Goal: Information Seeking & Learning: Learn about a topic

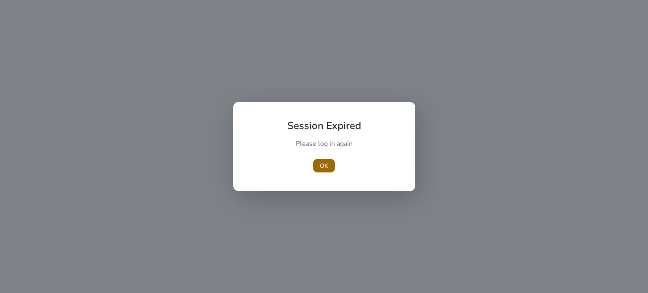
click at [325, 164] on span "OK" at bounding box center [324, 166] width 8 height 9
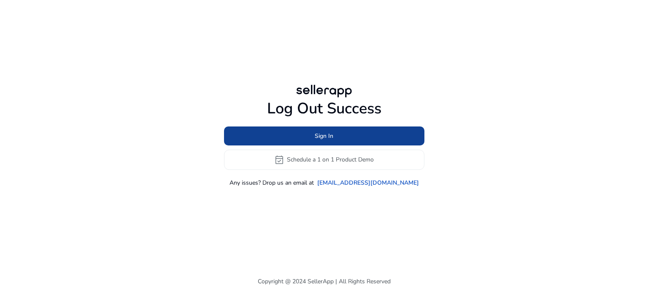
click at [274, 132] on span at bounding box center [324, 136] width 200 height 20
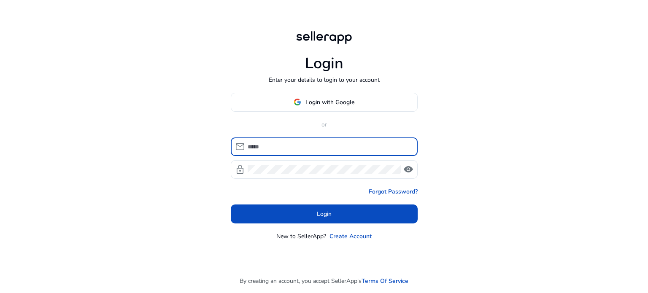
type input "**********"
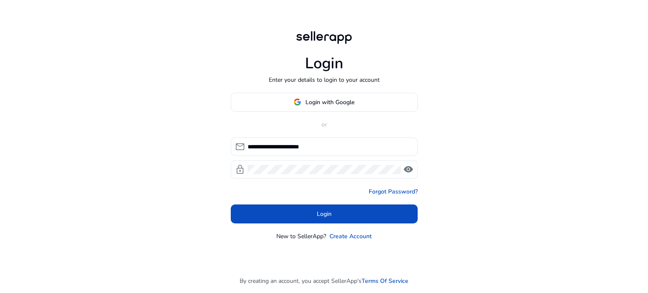
click at [410, 168] on span "visibility" at bounding box center [408, 170] width 10 height 10
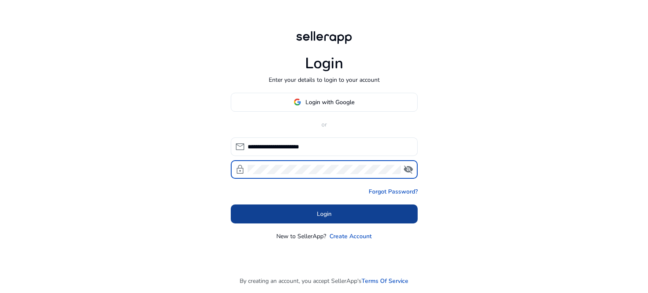
click at [340, 211] on span at bounding box center [324, 214] width 187 height 20
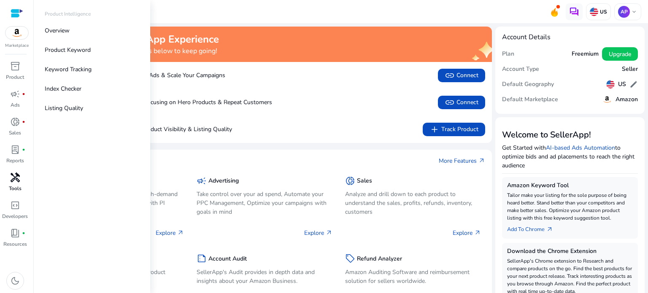
click at [16, 179] on span "handyman" at bounding box center [15, 178] width 10 height 10
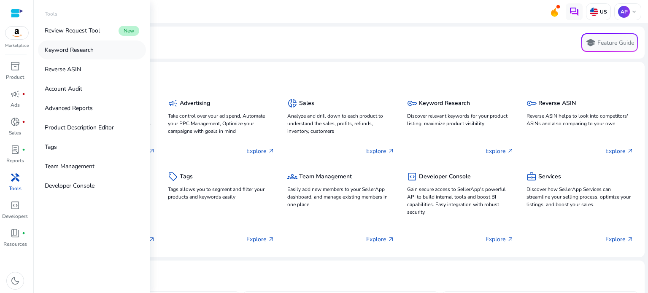
click at [70, 51] on p "Keyword Research" at bounding box center [69, 50] width 49 height 9
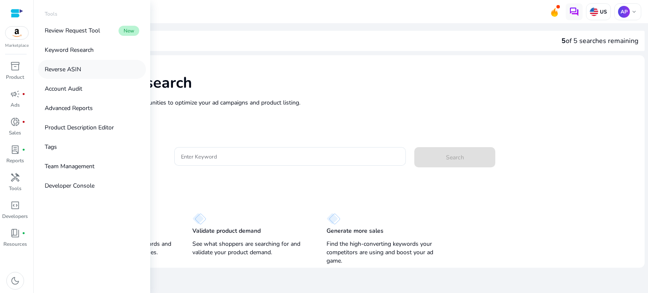
click at [68, 70] on p "Reverse ASIN" at bounding box center [63, 69] width 36 height 9
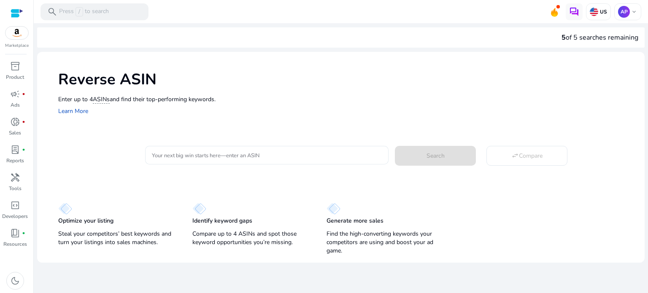
click at [292, 151] on input "Your next big win starts here—enter an ASIN" at bounding box center [267, 155] width 230 height 9
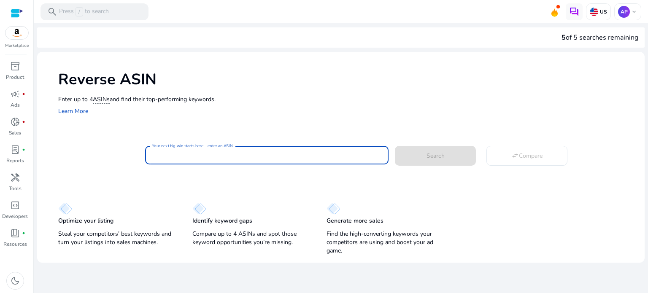
paste input "**********"
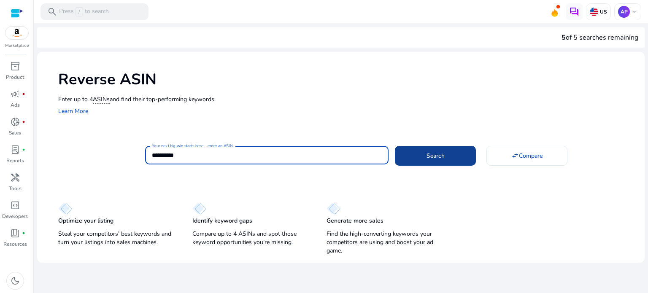
type input "**********"
click at [427, 152] on span "Search" at bounding box center [436, 155] width 18 height 9
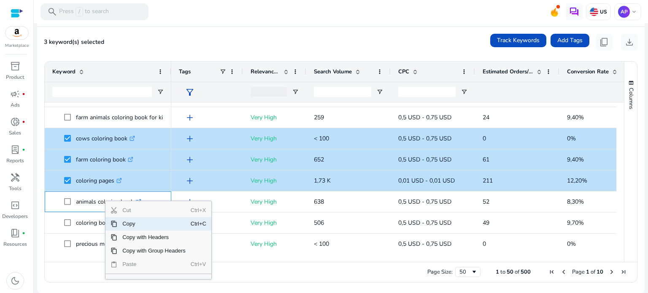
click at [269, 43] on div "3 keyword(s) selected Track Keywords Add Tags content_copy download" at bounding box center [341, 42] width 594 height 17
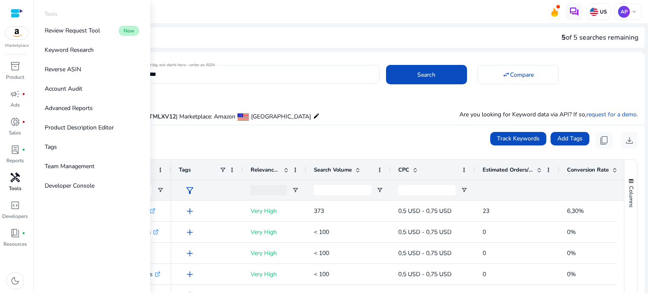
click at [14, 189] on p "Tools" at bounding box center [15, 189] width 13 height 8
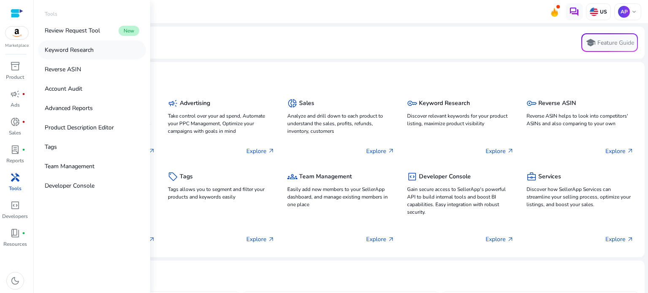
click at [86, 51] on p "Keyword Research" at bounding box center [69, 50] width 49 height 9
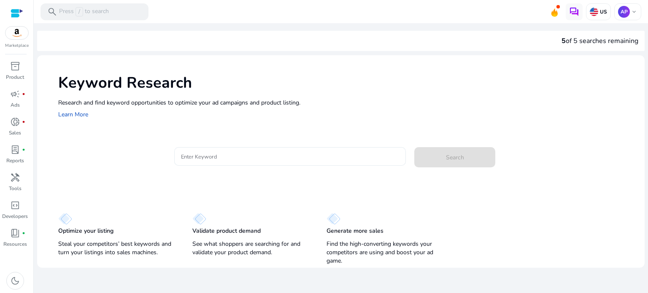
click at [294, 158] on input "Enter Keyword" at bounding box center [290, 156] width 219 height 9
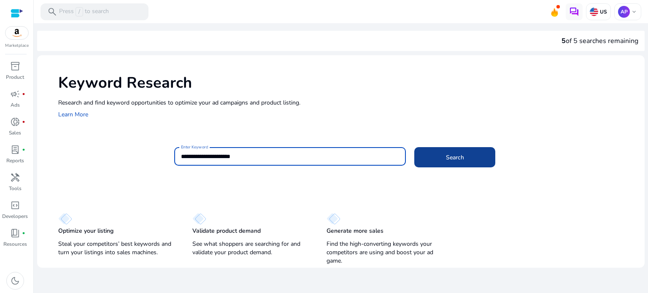
type input "**********"
click at [446, 158] on span at bounding box center [454, 157] width 81 height 20
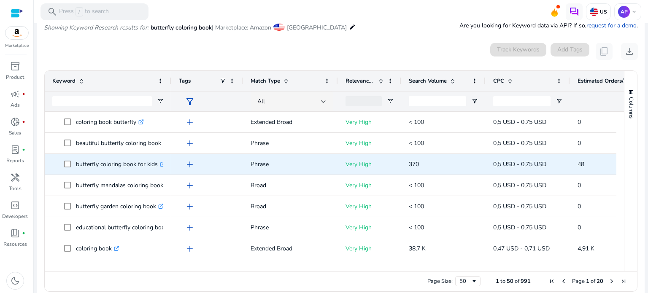
scroll to position [100, 0]
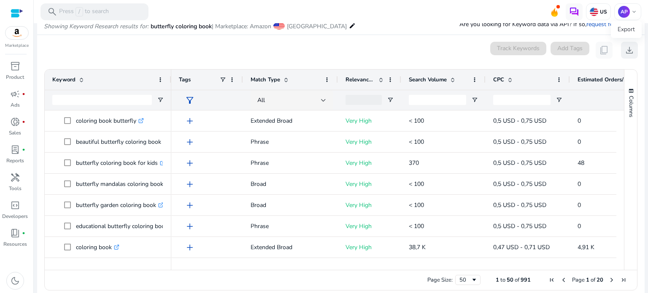
click at [627, 49] on span "download" at bounding box center [629, 50] width 10 height 10
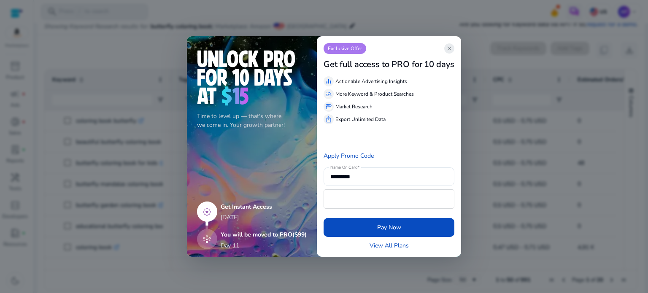
click at [451, 49] on span "close" at bounding box center [449, 48] width 7 height 7
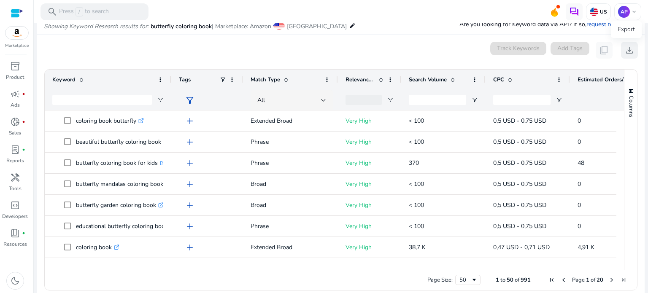
click at [625, 51] on span "download" at bounding box center [629, 50] width 10 height 10
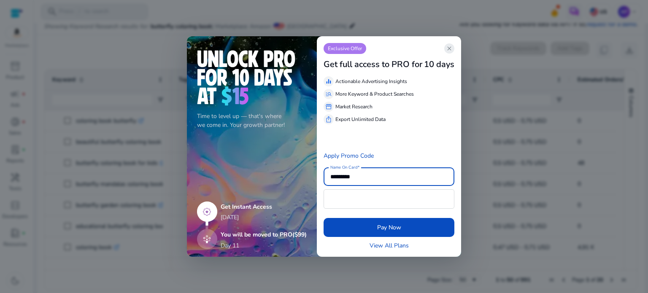
click at [450, 49] on span "close" at bounding box center [449, 48] width 7 height 7
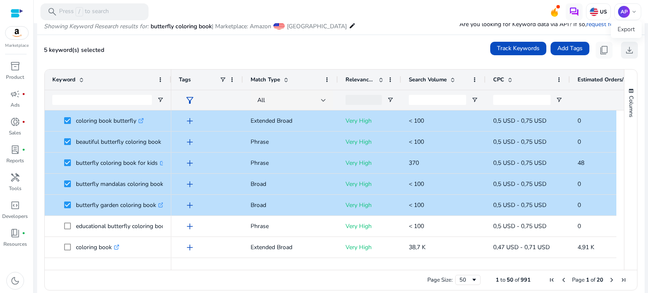
click at [625, 51] on span "download" at bounding box center [629, 50] width 10 height 10
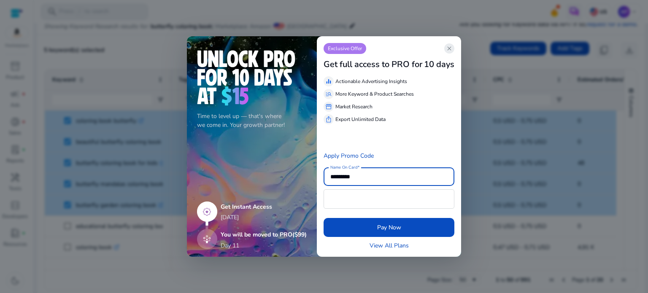
click at [451, 50] on span "close" at bounding box center [449, 48] width 7 height 7
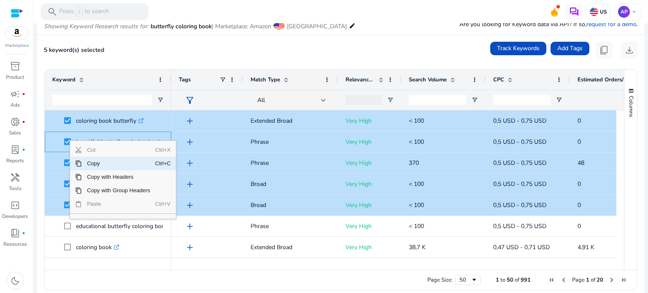
click at [305, 56] on div "5 keyword(s) selected Track Keywords Add Tags content_copy download" at bounding box center [341, 50] width 594 height 17
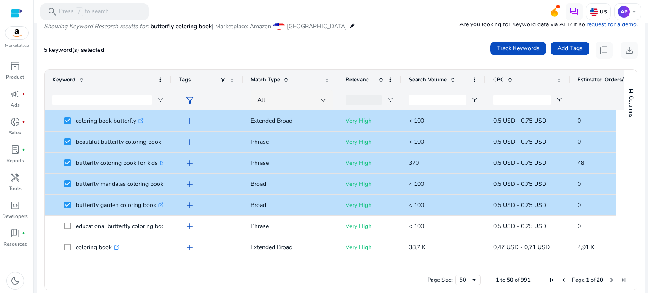
click at [213, 49] on div "5 keyword(s) selected Track Keywords Add Tags content_copy download" at bounding box center [341, 50] width 594 height 17
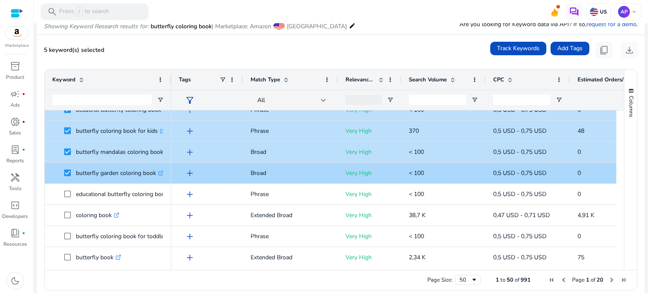
scroll to position [0, 0]
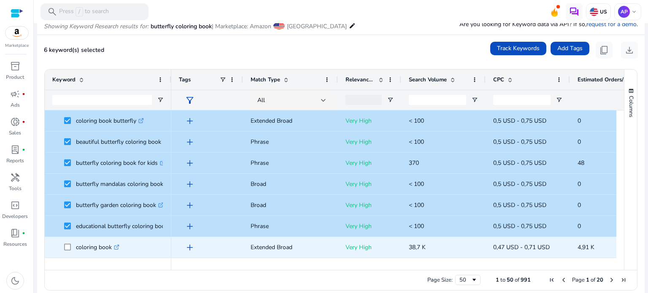
click at [65, 251] on span at bounding box center [70, 247] width 12 height 17
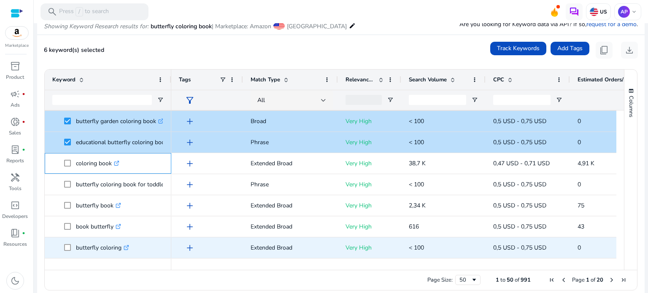
scroll to position [84, 0]
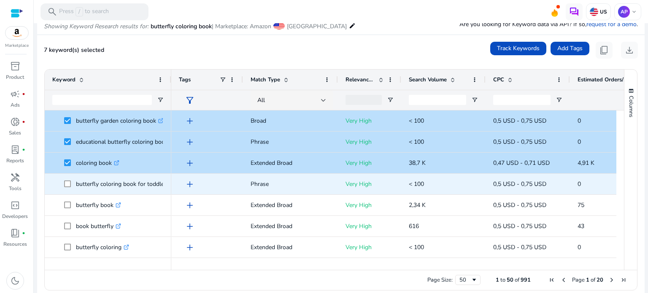
drag, startPoint x: 71, startPoint y: 184, endPoint x: 70, endPoint y: 189, distance: 5.5
click at [71, 185] on span at bounding box center [70, 184] width 12 height 17
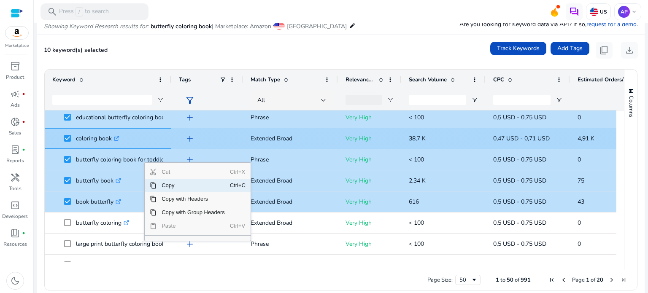
scroll to position [169, 0]
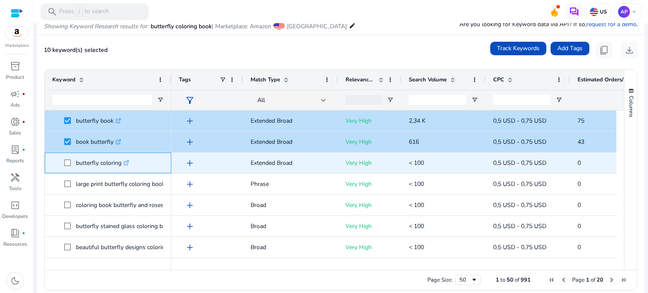
click at [68, 167] on span at bounding box center [70, 162] width 12 height 17
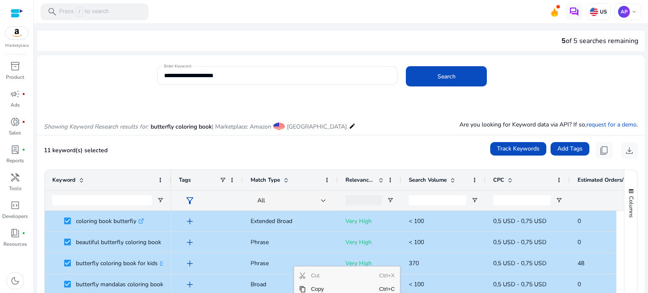
scroll to position [169, 0]
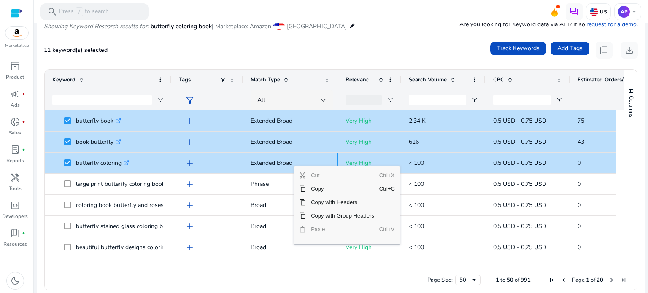
click at [407, 31] on div "Showing Keyword Research results for: butterfly coloring book | Marketplace: Am…" at bounding box center [341, 17] width 608 height 35
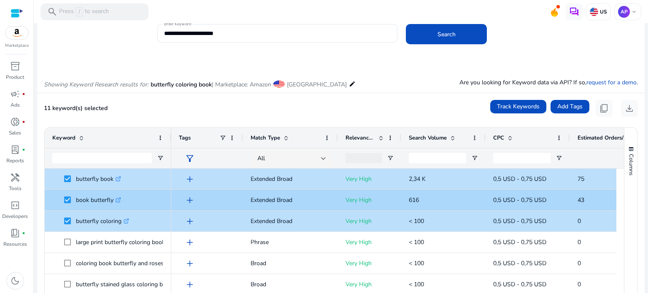
scroll to position [211, 0]
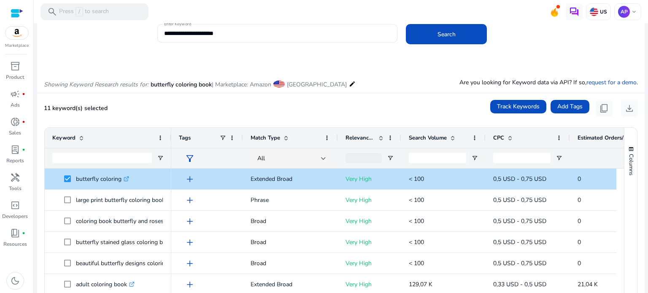
click at [214, 113] on div "11 keyword(s) selected Track Keywords Add Tags content_copy download" at bounding box center [341, 108] width 594 height 17
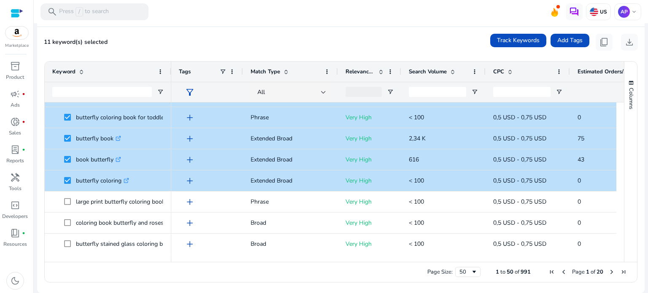
scroll to position [0, 0]
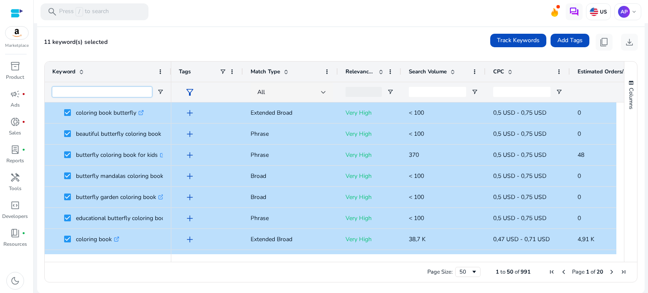
click at [125, 91] on input "Keyword Filter Input" at bounding box center [102, 92] width 100 height 10
click at [167, 40] on div "11 keyword(s) selected Track Keywords Add Tags content_copy download" at bounding box center [341, 42] width 594 height 17
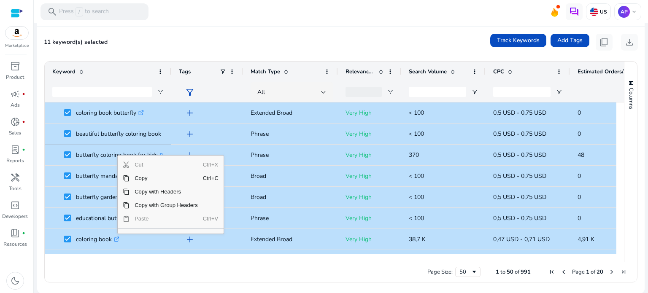
click at [152, 230] on div "Context Menu" at bounding box center [166, 228] width 73 height 5
click at [157, 38] on div "11 keyword(s) selected Track Keywords Add Tags content_copy download" at bounding box center [341, 42] width 594 height 17
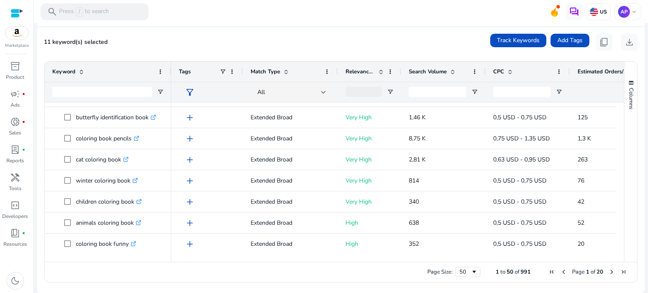
click at [82, 73] on span at bounding box center [81, 71] width 7 height 7
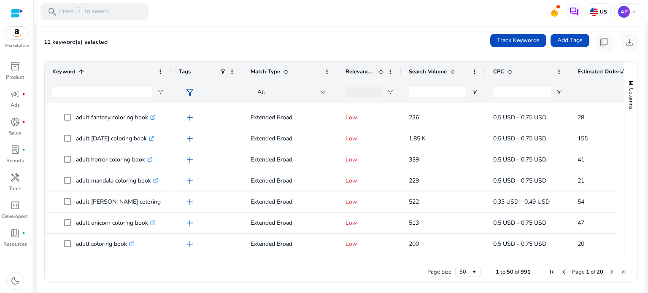
click at [82, 73] on span at bounding box center [81, 71] width 7 height 7
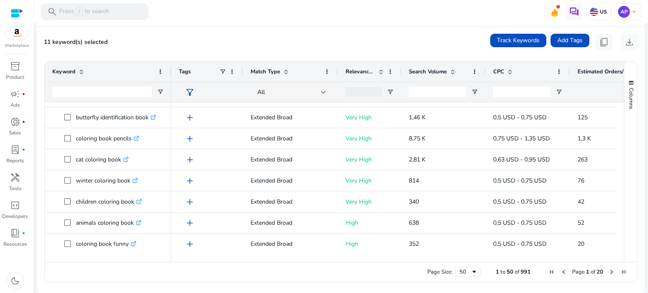
click at [82, 73] on span at bounding box center [81, 71] width 7 height 7
click at [0, 0] on span at bounding box center [0, 0] width 0 height 0
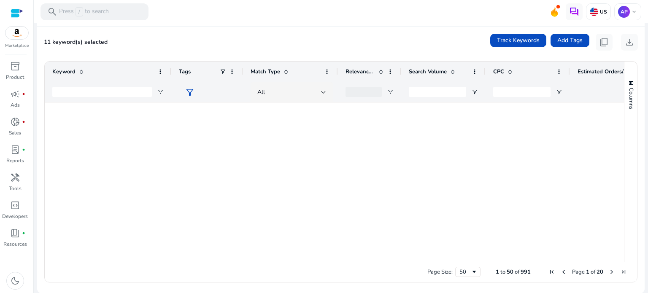
click at [82, 73] on span at bounding box center [81, 71] width 7 height 7
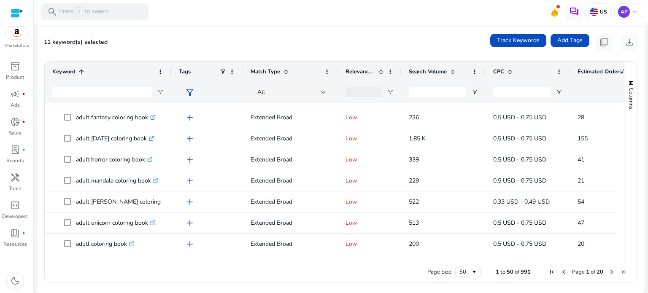
click at [80, 73] on span at bounding box center [81, 71] width 7 height 7
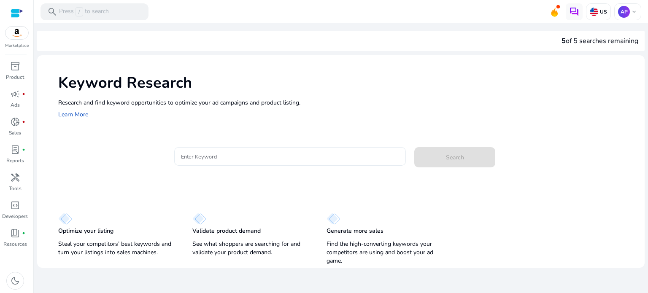
click at [263, 157] on input "Enter Keyword" at bounding box center [290, 156] width 219 height 9
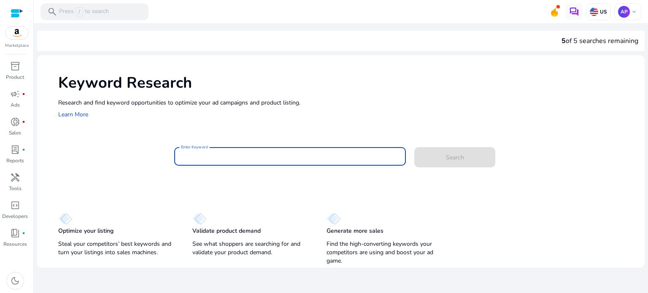
click at [184, 160] on input "Enter Keyword" at bounding box center [290, 156] width 219 height 9
paste input "**********"
type input "**********"
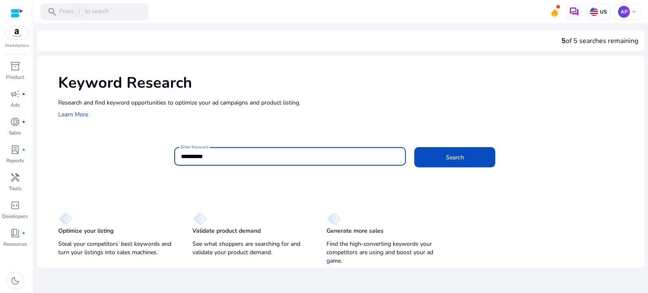
click at [218, 157] on input "**********" at bounding box center [290, 156] width 219 height 9
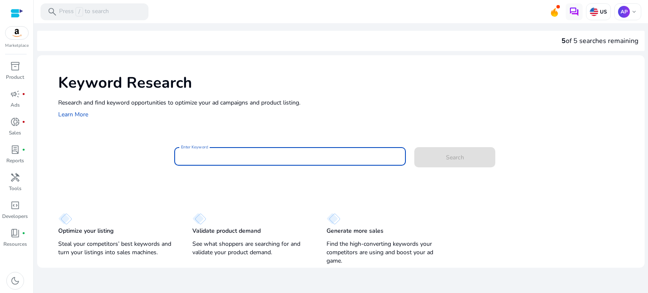
click at [216, 158] on input "Enter Keyword" at bounding box center [290, 156] width 219 height 9
paste input "**********"
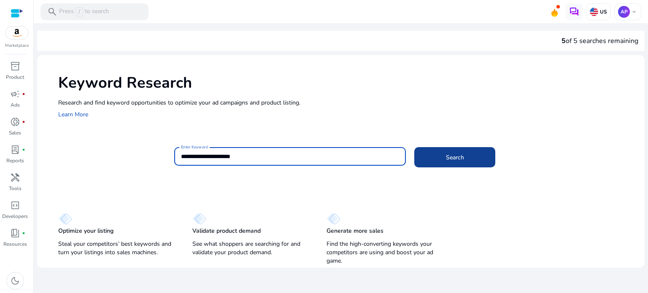
click at [467, 154] on span at bounding box center [454, 157] width 81 height 20
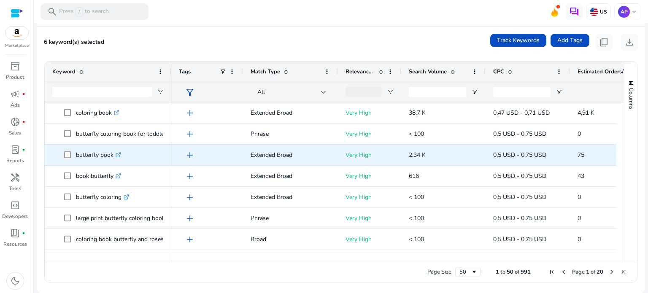
scroll to position [84, 0]
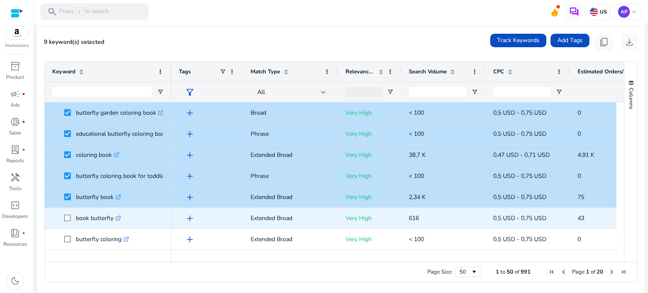
click at [66, 214] on span at bounding box center [70, 218] width 12 height 17
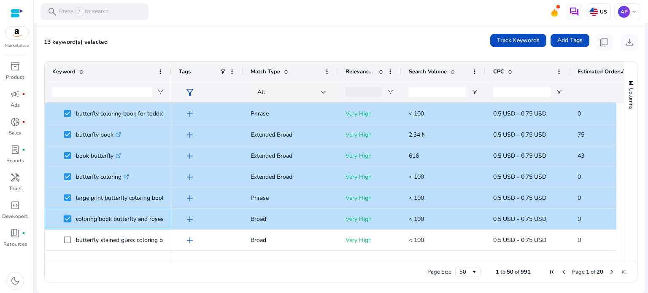
scroll to position [253, 0]
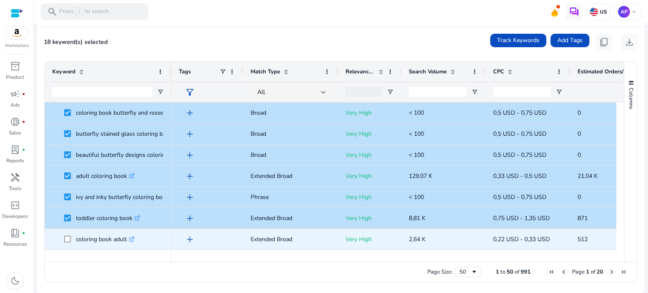
click at [70, 234] on span at bounding box center [70, 239] width 12 height 17
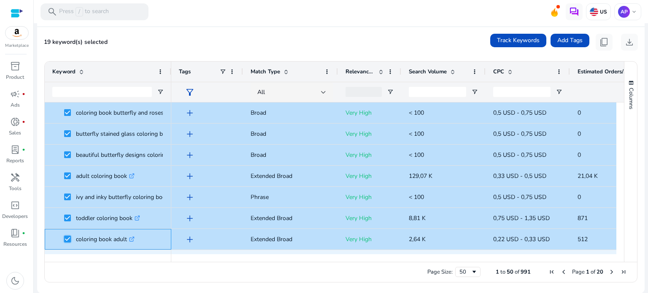
scroll to position [338, 0]
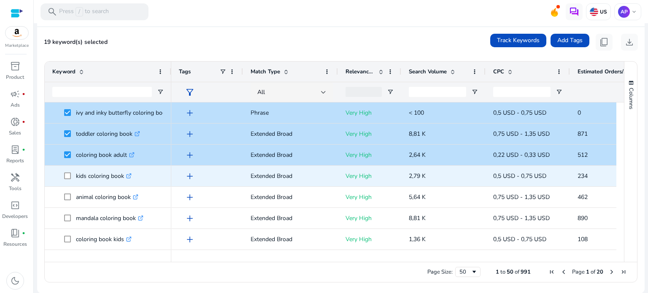
click at [68, 181] on span at bounding box center [70, 175] width 12 height 17
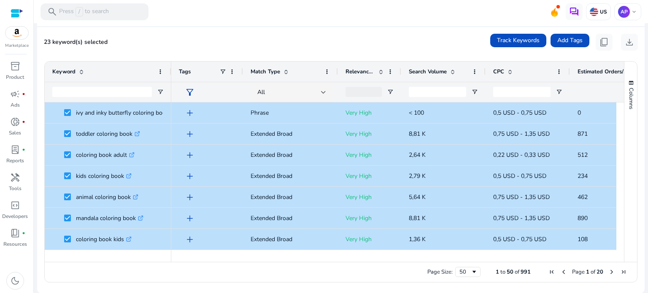
click at [267, 32] on mat-card "23 keyword(s) selected Track Keywords Add Tags content_copy download Press SPAC…" at bounding box center [341, 160] width 608 height 267
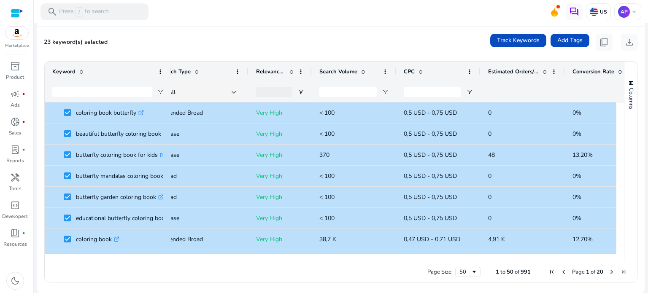
scroll to position [0, 95]
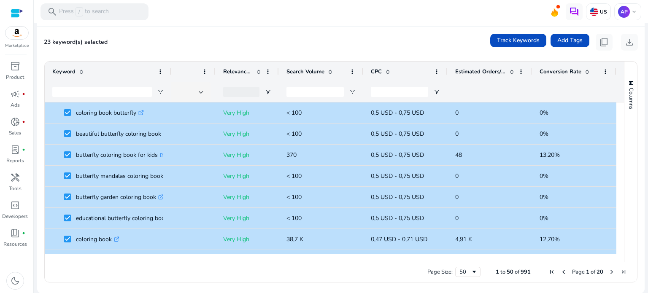
click at [370, 30] on mat-card "23 keyword(s) selected Track Keywords Add Tags content_copy download Press SPAC…" at bounding box center [341, 160] width 608 height 267
click at [370, 31] on mat-card "23 keyword(s) selected Track Keywords Add Tags content_copy download Press SPAC…" at bounding box center [341, 160] width 608 height 267
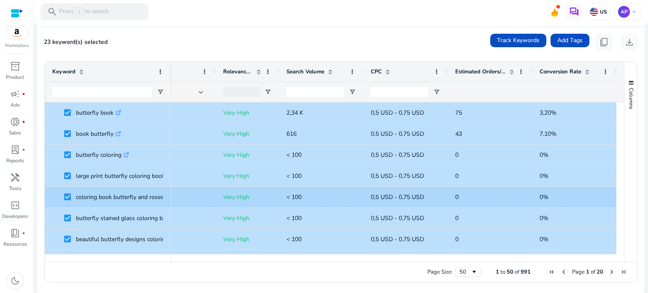
scroll to position [202, 0]
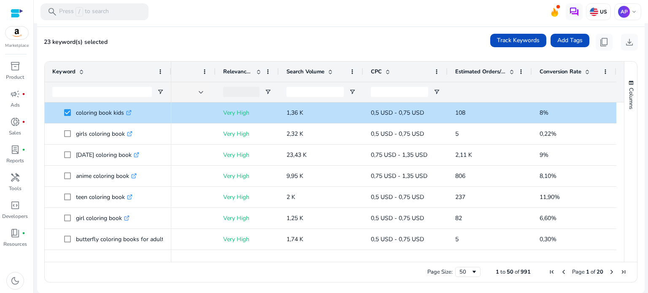
click at [328, 71] on span at bounding box center [330, 71] width 7 height 7
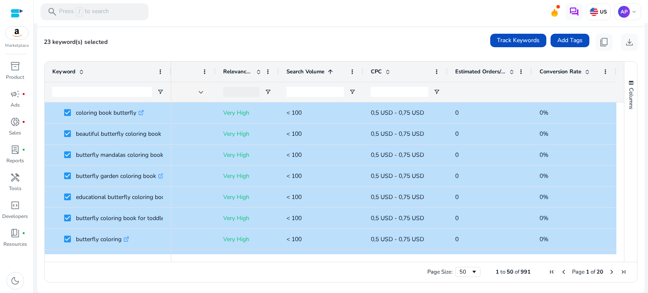
click at [327, 72] on span at bounding box center [330, 71] width 7 height 7
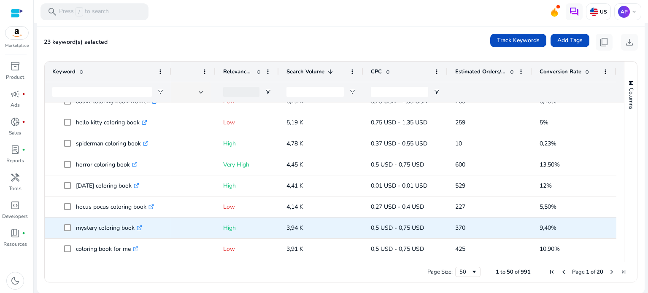
scroll to position [380, 0]
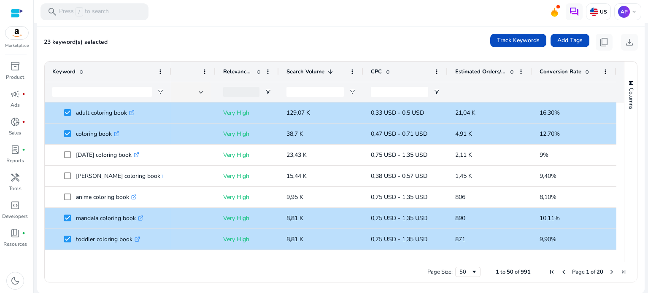
click at [288, 34] on div "23 keyword(s) selected Track Keywords Add Tags content_copy download" at bounding box center [341, 42] width 594 height 17
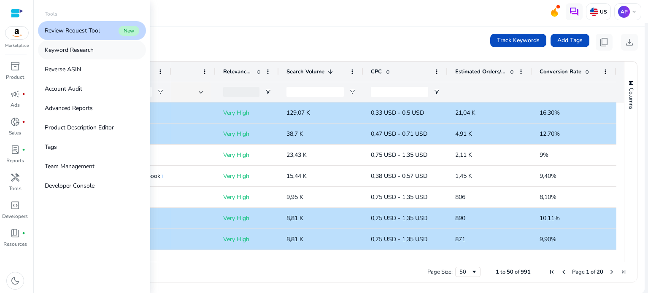
click at [82, 52] on p "Keyword Research" at bounding box center [69, 50] width 49 height 9
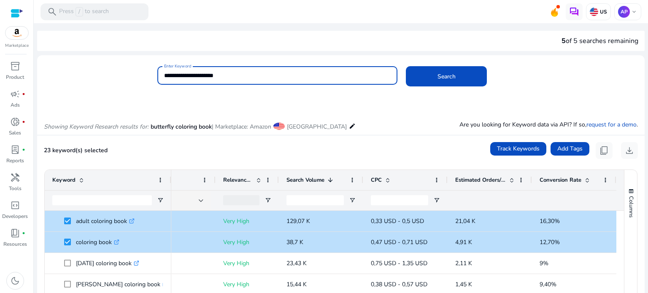
click at [168, 76] on input "**********" at bounding box center [277, 75] width 227 height 9
click at [221, 73] on input "**********" at bounding box center [277, 75] width 227 height 9
type input "**********"
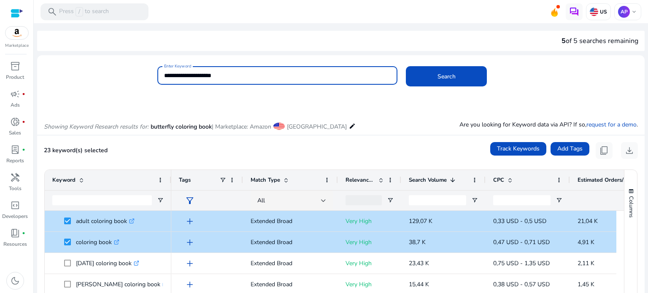
scroll to position [0, 125]
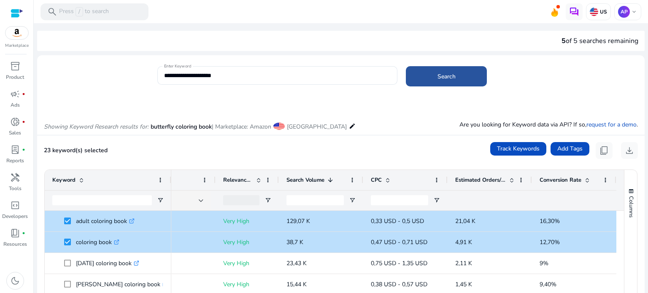
click at [426, 74] on span at bounding box center [446, 76] width 81 height 20
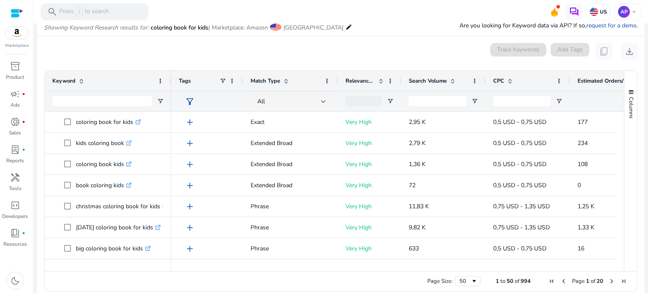
scroll to position [100, 0]
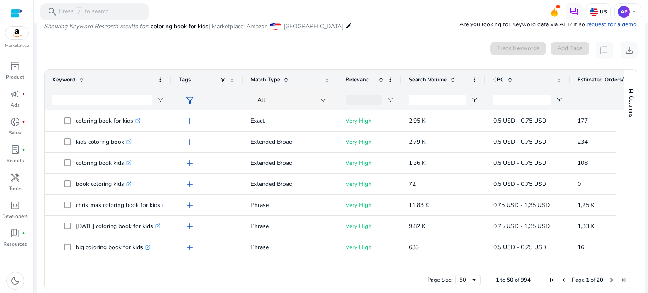
click at [454, 79] on span at bounding box center [452, 79] width 7 height 7
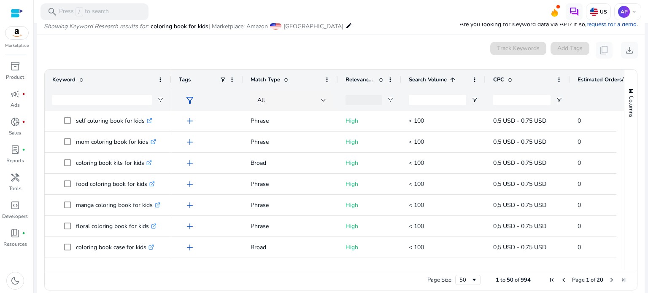
click at [454, 79] on span at bounding box center [452, 79] width 7 height 7
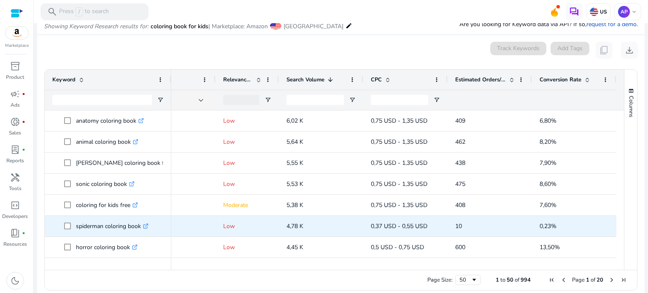
scroll to position [422, 0]
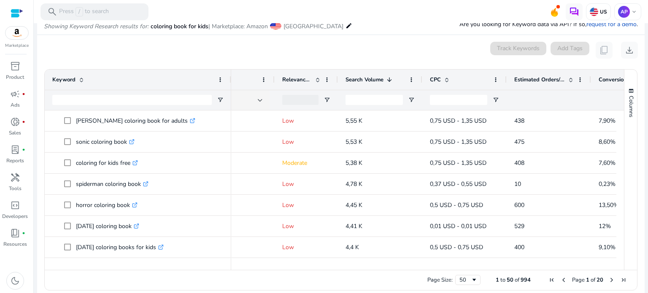
drag, startPoint x: 170, startPoint y: 76, endPoint x: 230, endPoint y: 80, distance: 60.0
click at [230, 80] on div at bounding box center [230, 80] width 3 height 20
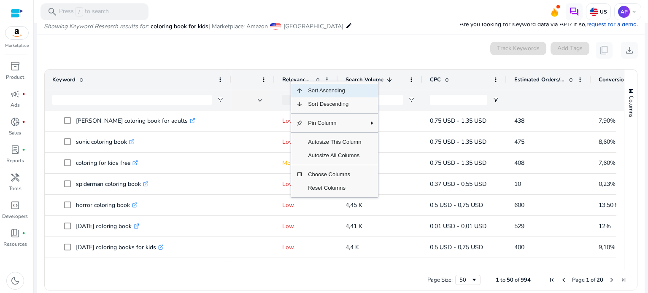
click at [411, 47] on div "0 keyword(s) selected Track Keywords Add Tags content_copy download" at bounding box center [341, 50] width 594 height 17
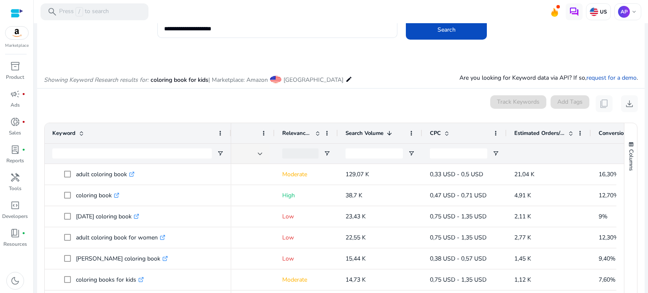
scroll to position [0, 0]
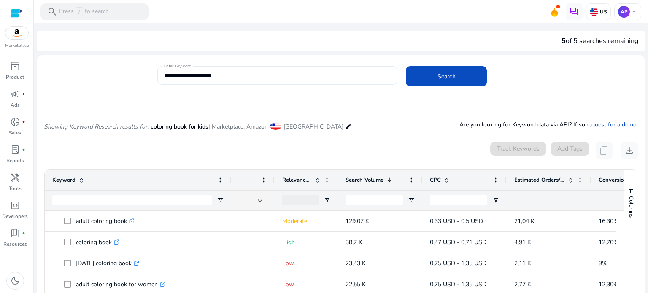
click at [162, 77] on div "**********" at bounding box center [277, 75] width 240 height 19
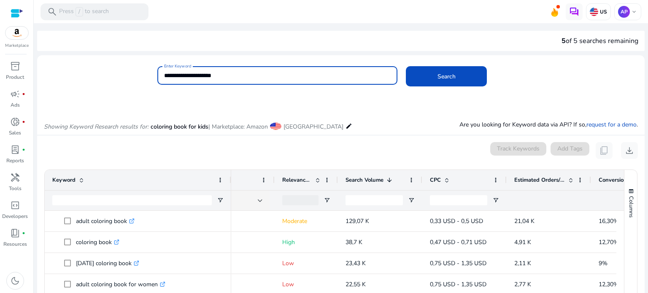
click at [164, 74] on input "**********" at bounding box center [277, 75] width 227 height 9
click at [232, 76] on input "**********" at bounding box center [277, 75] width 227 height 9
type input "**********"
click at [451, 77] on span "Search" at bounding box center [447, 76] width 18 height 9
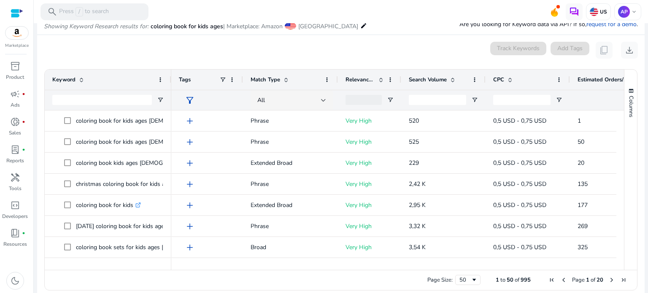
scroll to position [0, 112]
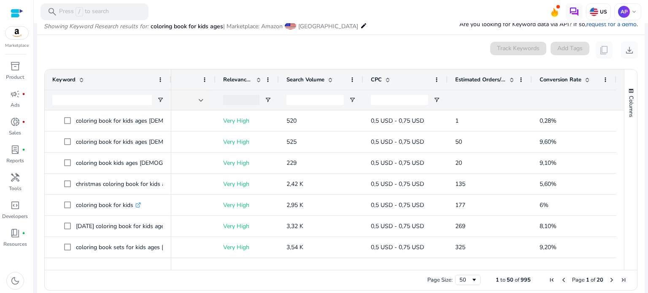
click at [328, 78] on span at bounding box center [330, 79] width 7 height 7
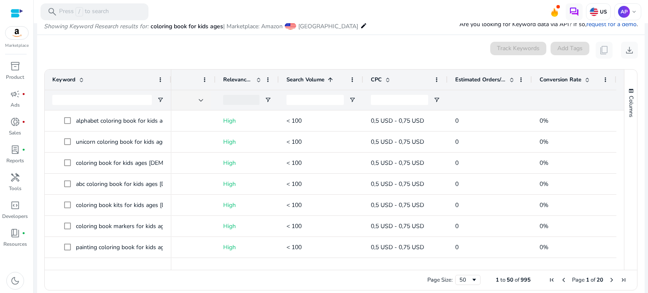
click at [328, 78] on span at bounding box center [330, 79] width 7 height 7
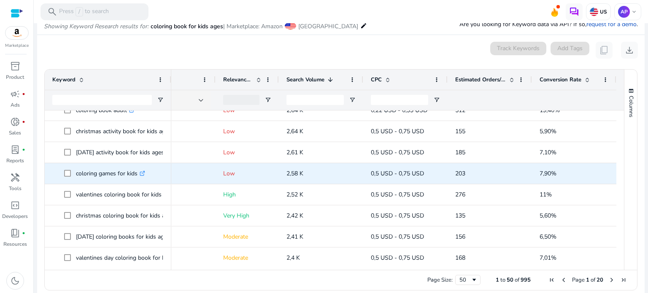
scroll to position [591, 0]
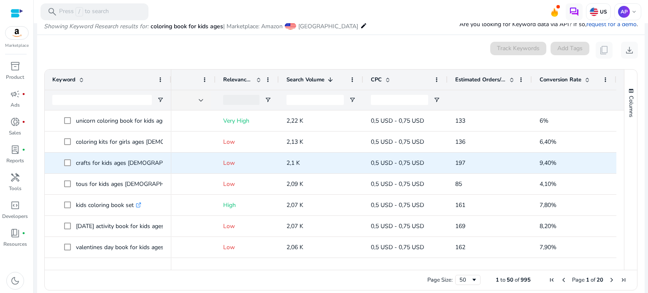
click at [98, 164] on p "crafts for kids ages [DEMOGRAPHIC_DATA] .st0{fill:#2c8af8}" at bounding box center [138, 162] width 124 height 17
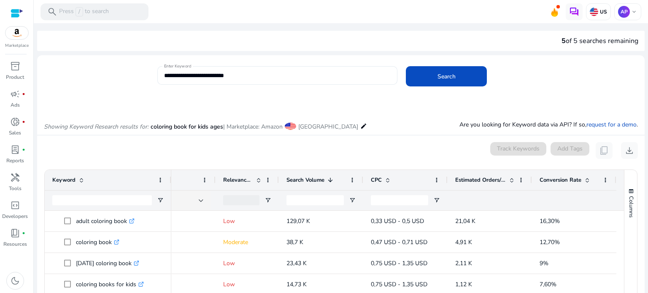
click at [176, 77] on input "**********" at bounding box center [277, 75] width 227 height 9
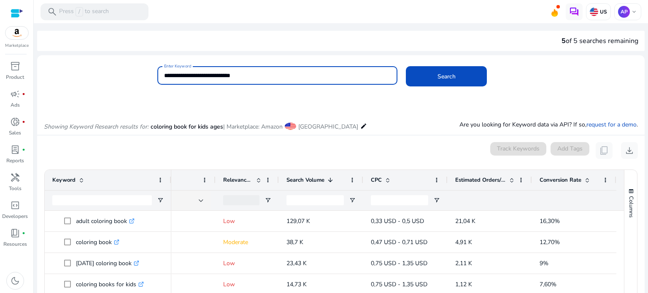
type input "**********"
click at [406, 66] on button "Search" at bounding box center [446, 76] width 81 height 20
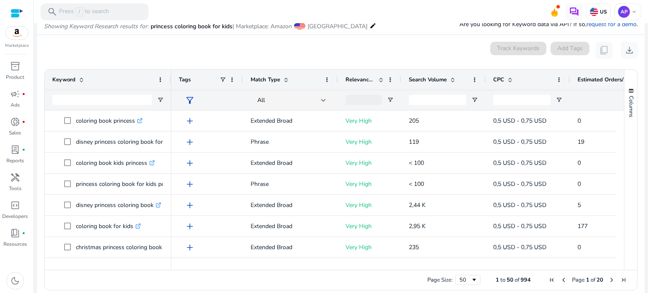
click at [453, 78] on span at bounding box center [452, 79] width 7 height 7
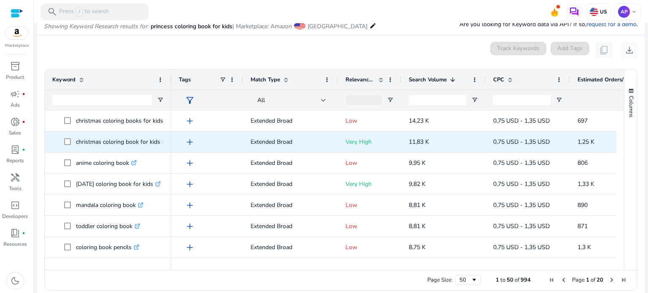
scroll to position [127, 0]
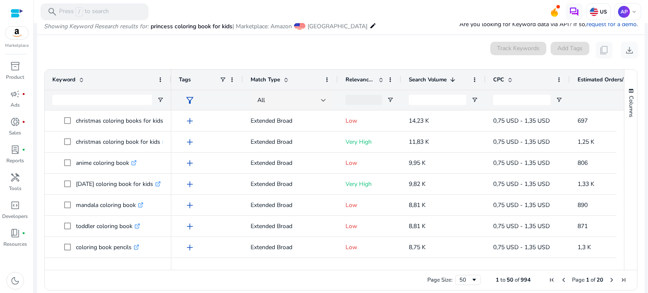
click at [284, 80] on span at bounding box center [286, 79] width 7 height 7
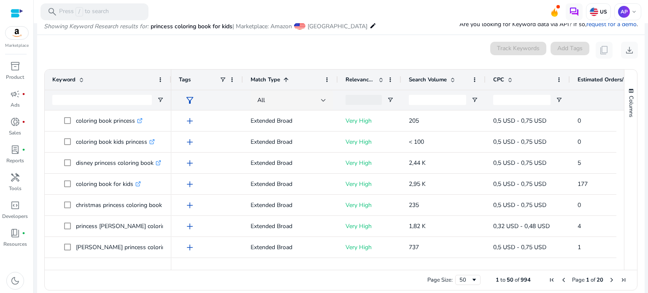
click at [284, 80] on span at bounding box center [286, 79] width 7 height 7
click at [284, 82] on span at bounding box center [286, 79] width 7 height 7
click at [286, 78] on span at bounding box center [286, 79] width 7 height 7
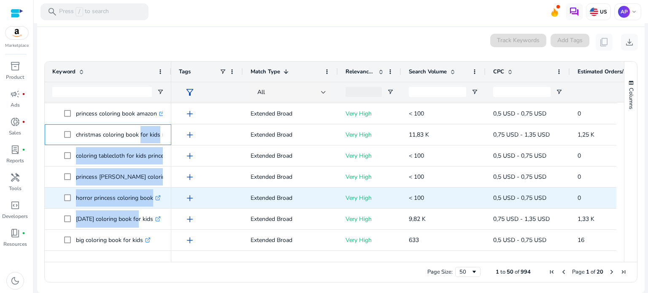
scroll to position [506, 0]
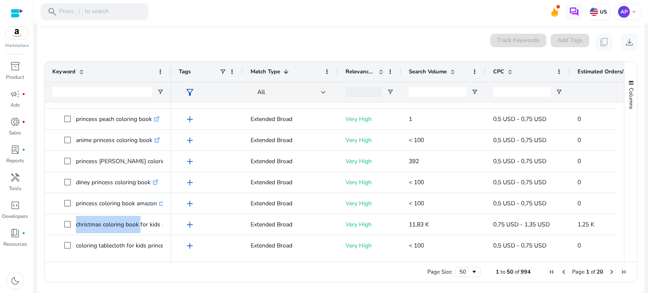
click at [145, 60] on ag-grid-angular "Press SPACE to select this row. Drag here to set row groups Drag here to set co…" at bounding box center [341, 172] width 607 height 230
